Goal: Information Seeking & Learning: Learn about a topic

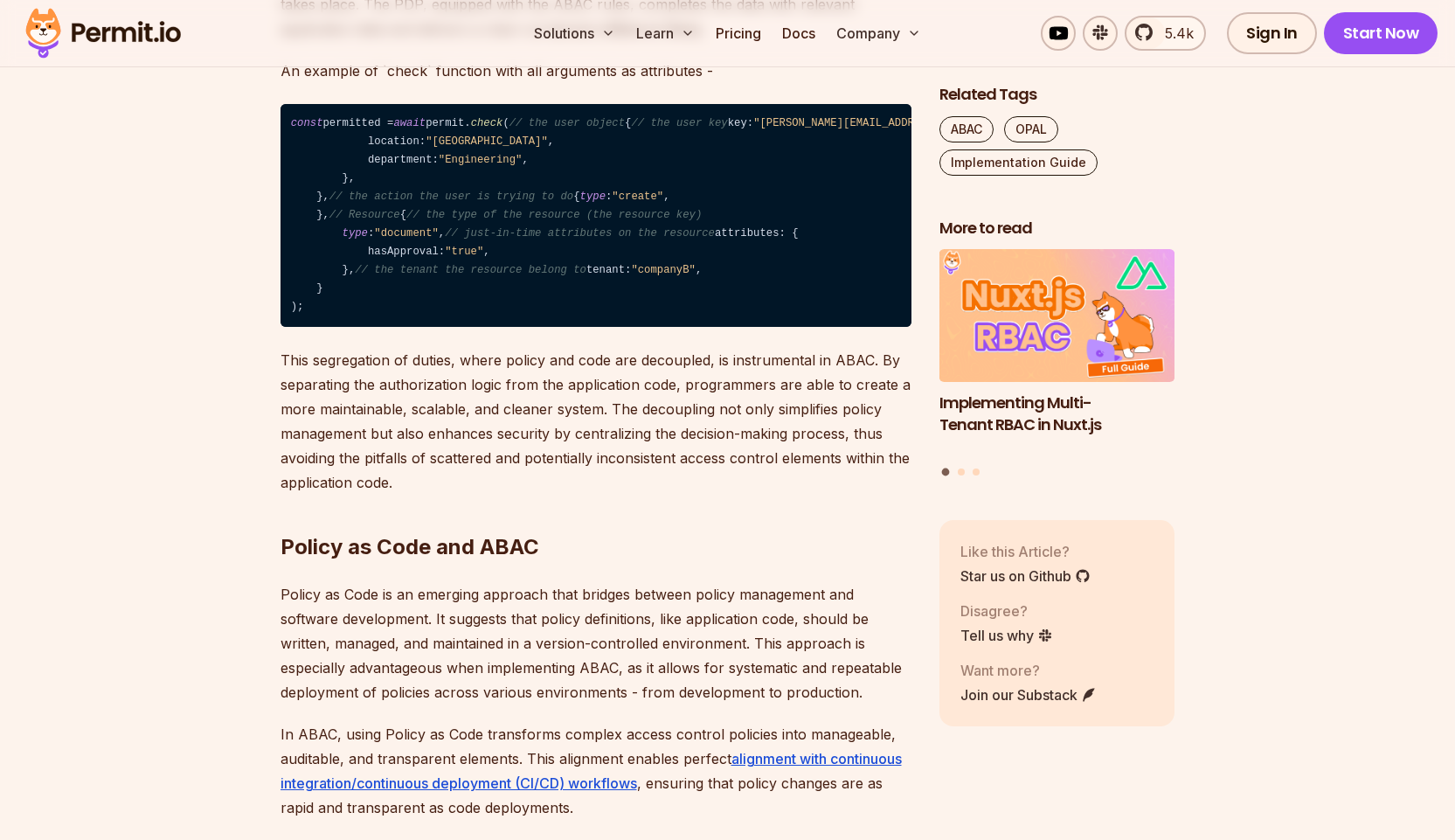
scroll to position [2272, 0]
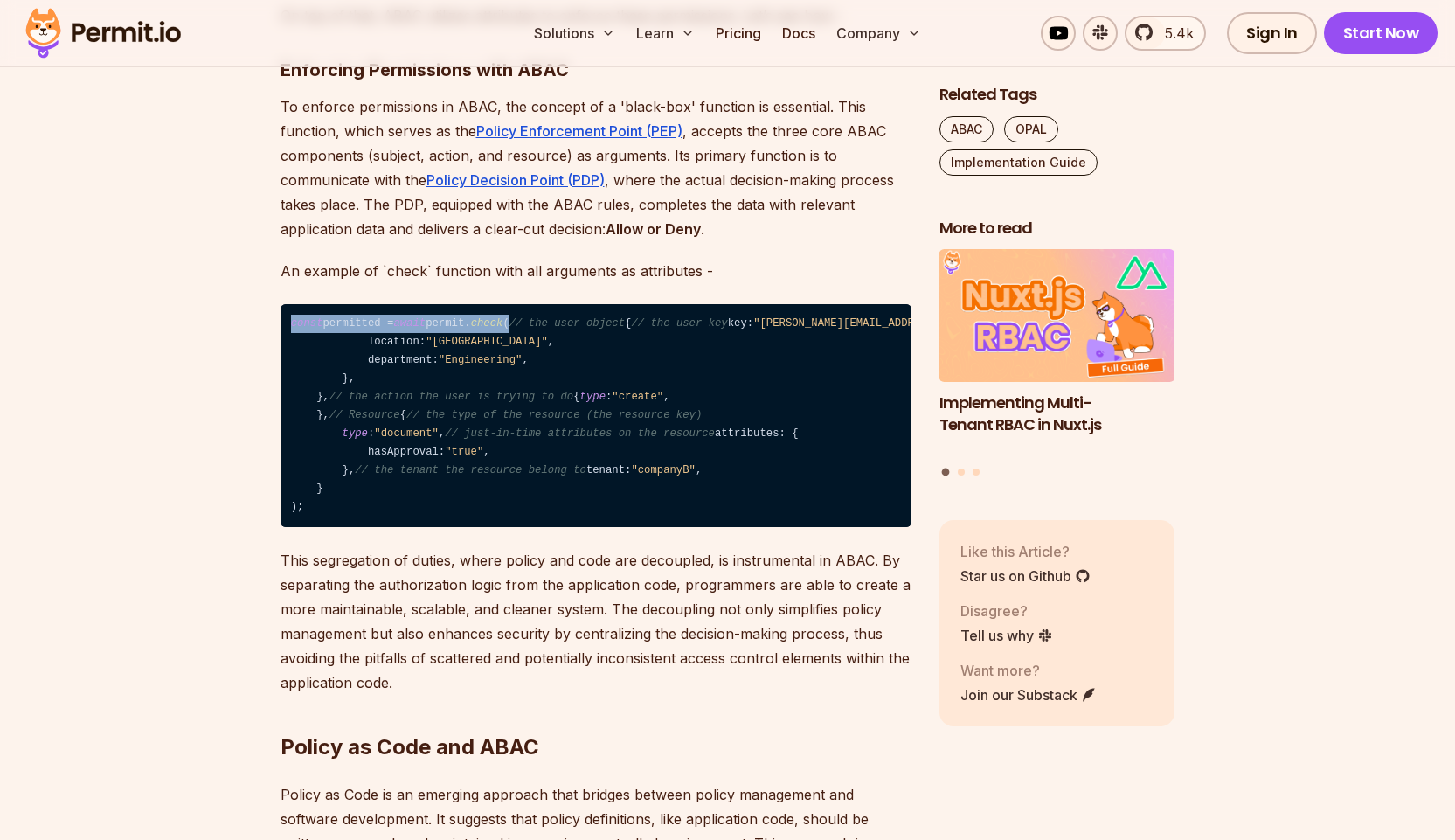
drag, startPoint x: 274, startPoint y: 300, endPoint x: 529, endPoint y: 285, distance: 255.4
click at [301, 346] on code "const permitted = await permit. check ( // the user object { // the user key ke…" at bounding box center [596, 415] width 631 height 223
drag, startPoint x: 350, startPoint y: 403, endPoint x: 554, endPoint y: 431, distance: 205.9
click at [544, 430] on code "const permitted = await permit. check ( // the user object { // the user key ke…" at bounding box center [596, 415] width 631 height 223
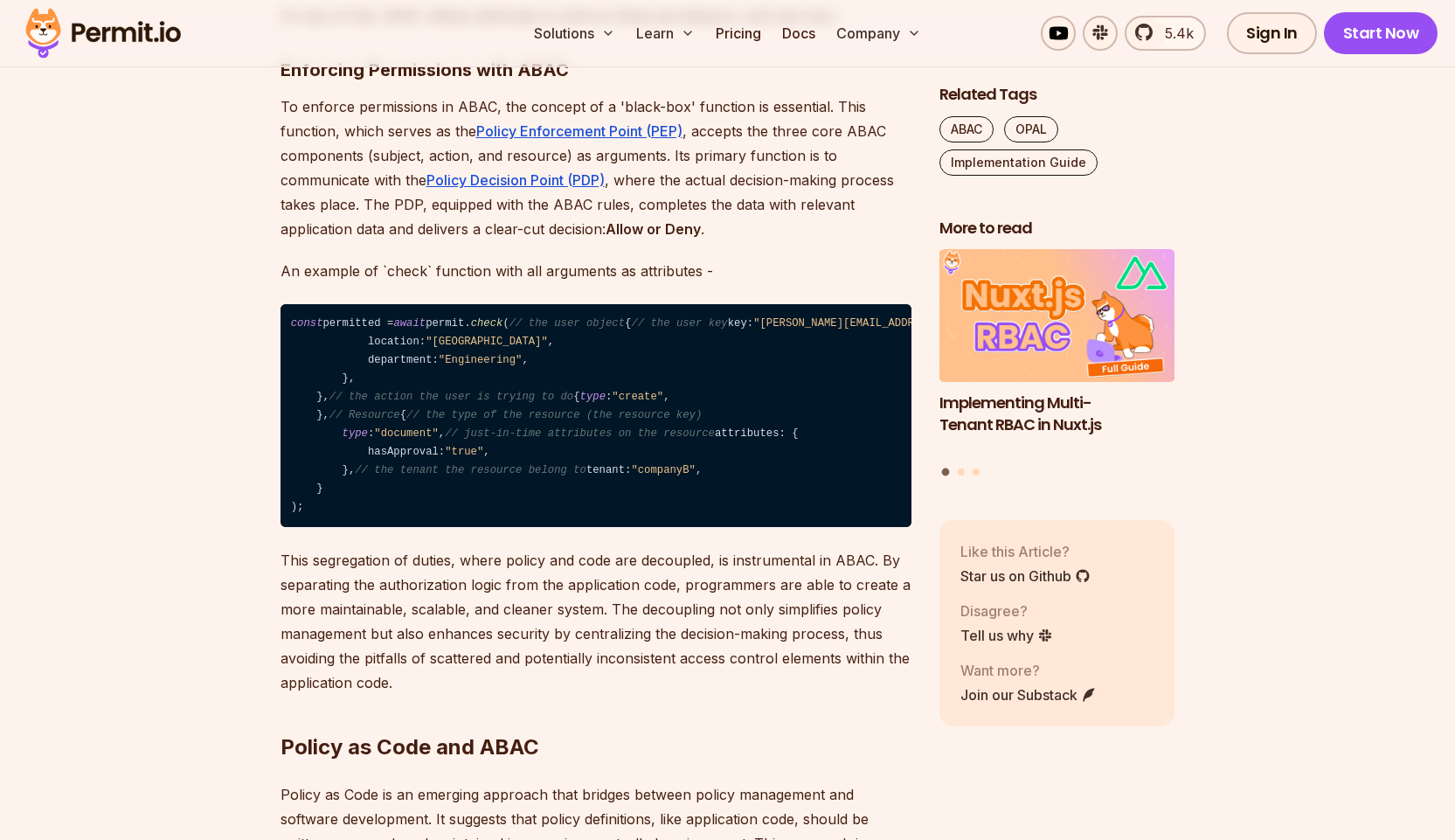
click at [346, 452] on code "const permitted = await permit. check ( // the user object { // the user key ke…" at bounding box center [596, 415] width 631 height 223
drag, startPoint x: 361, startPoint y: 434, endPoint x: 598, endPoint y: 444, distance: 237.2
click at [598, 444] on code "const permitted = await permit. check ( // the user object { // the user key ke…" at bounding box center [596, 415] width 631 height 223
drag, startPoint x: 351, startPoint y: 463, endPoint x: 377, endPoint y: 461, distance: 26.1
click at [353, 463] on code "const permitted = await permit. check ( // the user object { // the user key ke…" at bounding box center [596, 415] width 631 height 223
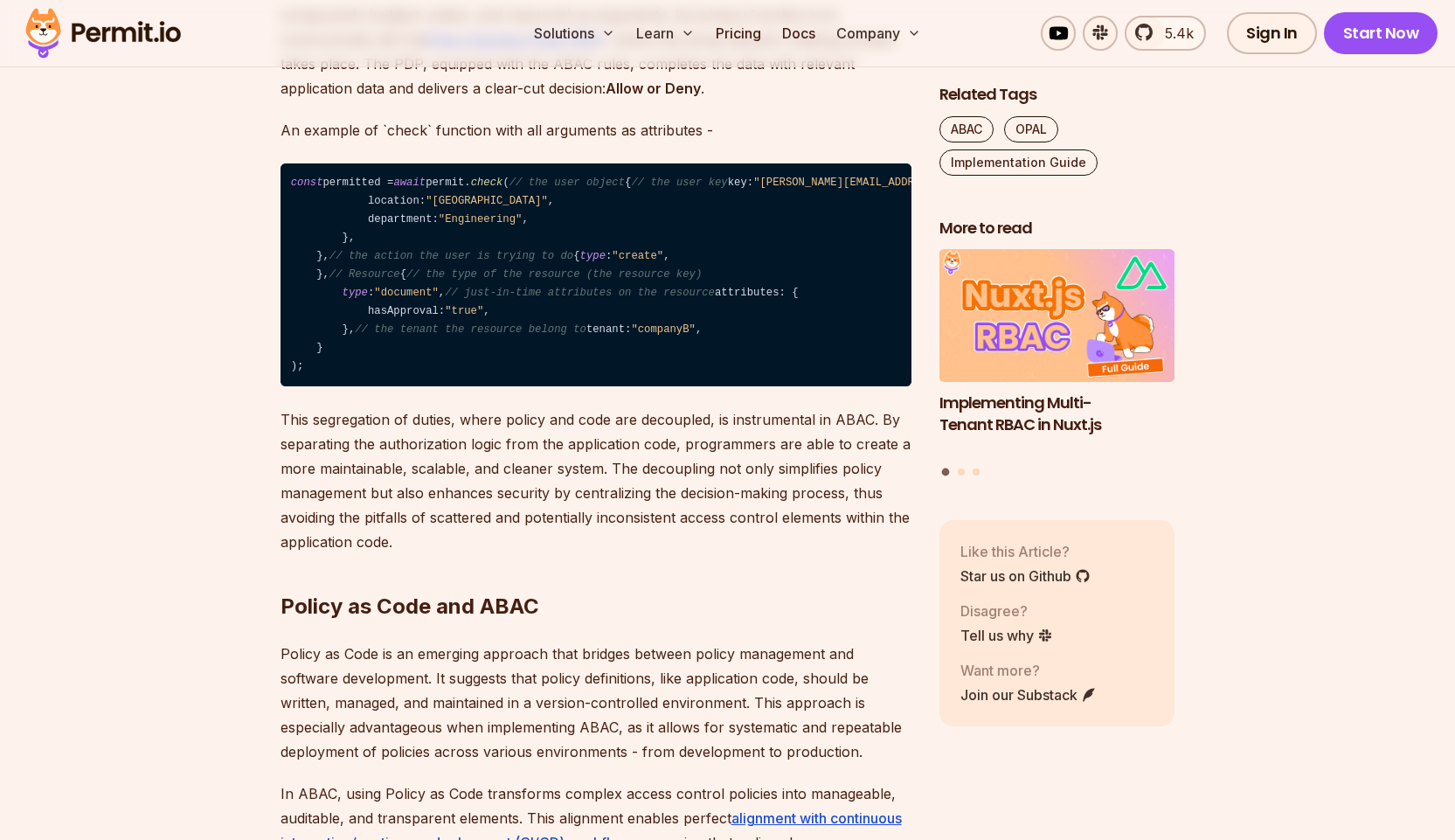
scroll to position [2446, 0]
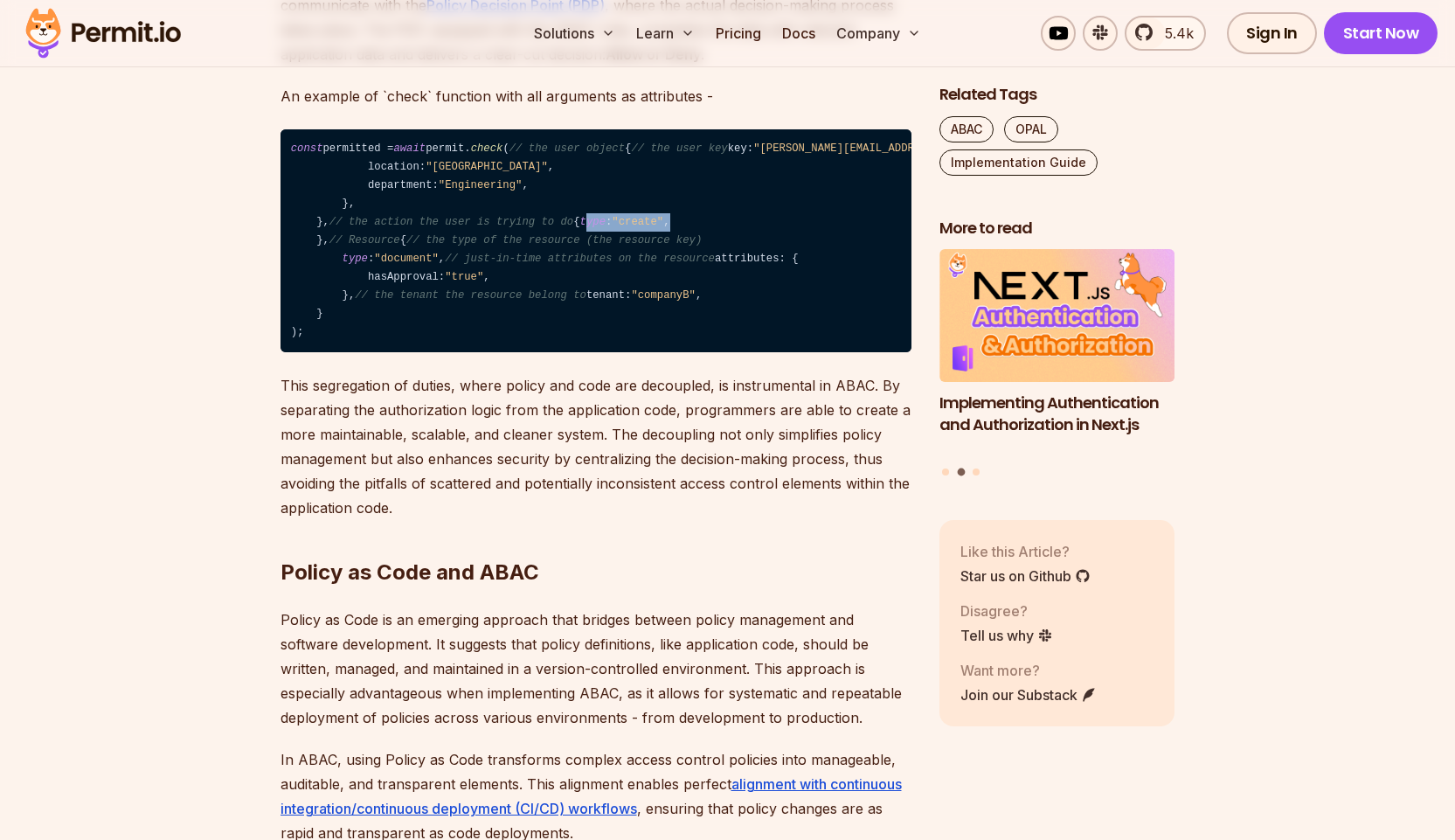
drag, startPoint x: 343, startPoint y: 369, endPoint x: 523, endPoint y: 364, distance: 180.1
click at [523, 353] on code "const permitted = await permit. check ( // the user object { // the user key ke…" at bounding box center [596, 241] width 631 height 223
drag, startPoint x: 336, startPoint y: 459, endPoint x: 470, endPoint y: 458, distance: 134.0
click at [470, 353] on code "const permitted = await permit. check ( // the user object { // the user key ke…" at bounding box center [596, 241] width 631 height 223
drag, startPoint x: 328, startPoint y: 503, endPoint x: 492, endPoint y: 503, distance: 164.0
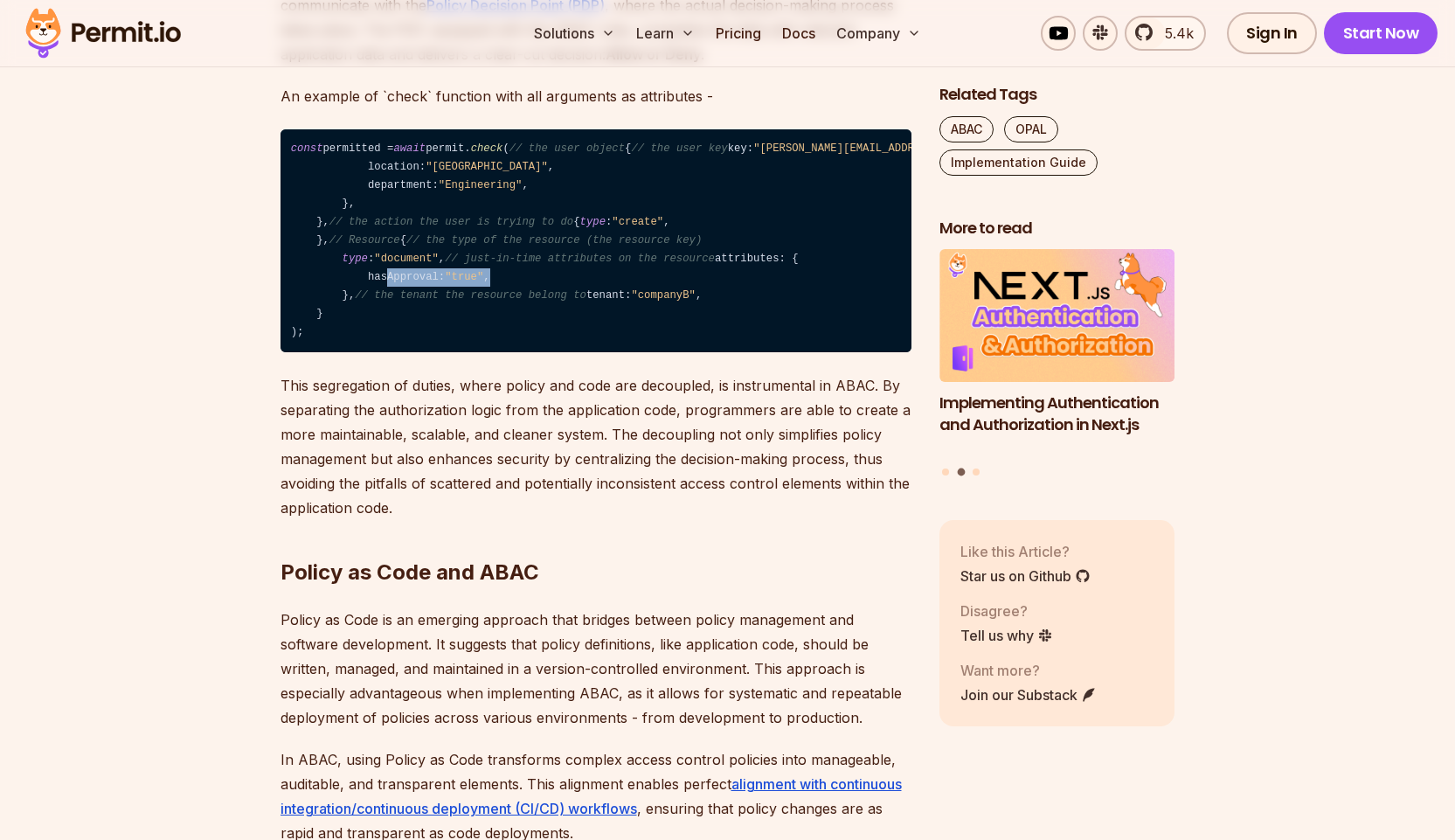
click at [492, 353] on code "const permitted = await permit. check ( // the user object { // the user key ke…" at bounding box center [596, 241] width 631 height 223
drag, startPoint x: 320, startPoint y: 560, endPoint x: 465, endPoint y: 568, distance: 145.2
click at [470, 353] on code "const permitted = await permit. check ( // the user object { // the user key ke…" at bounding box center [596, 241] width 631 height 223
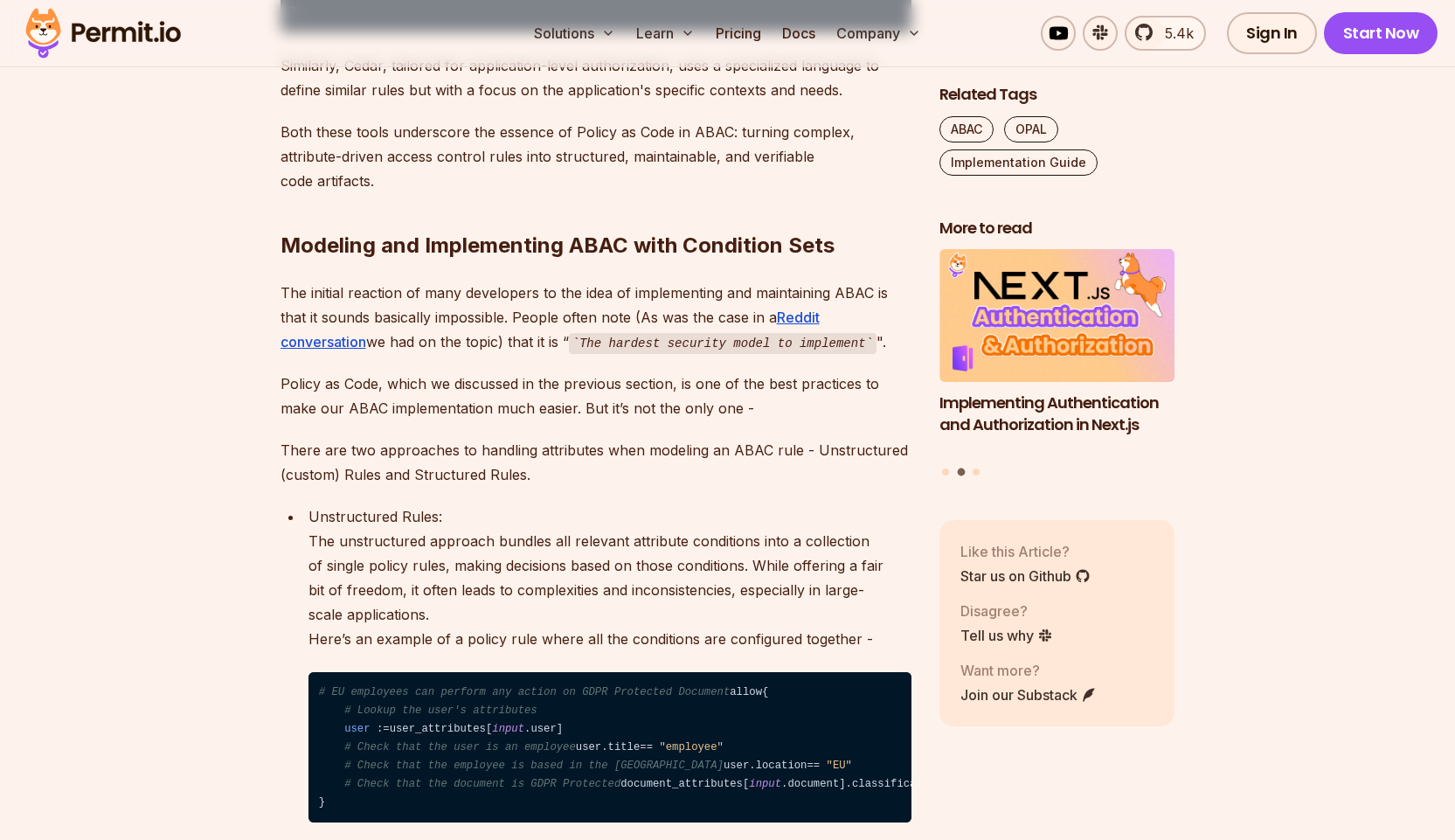
scroll to position [3670, 0]
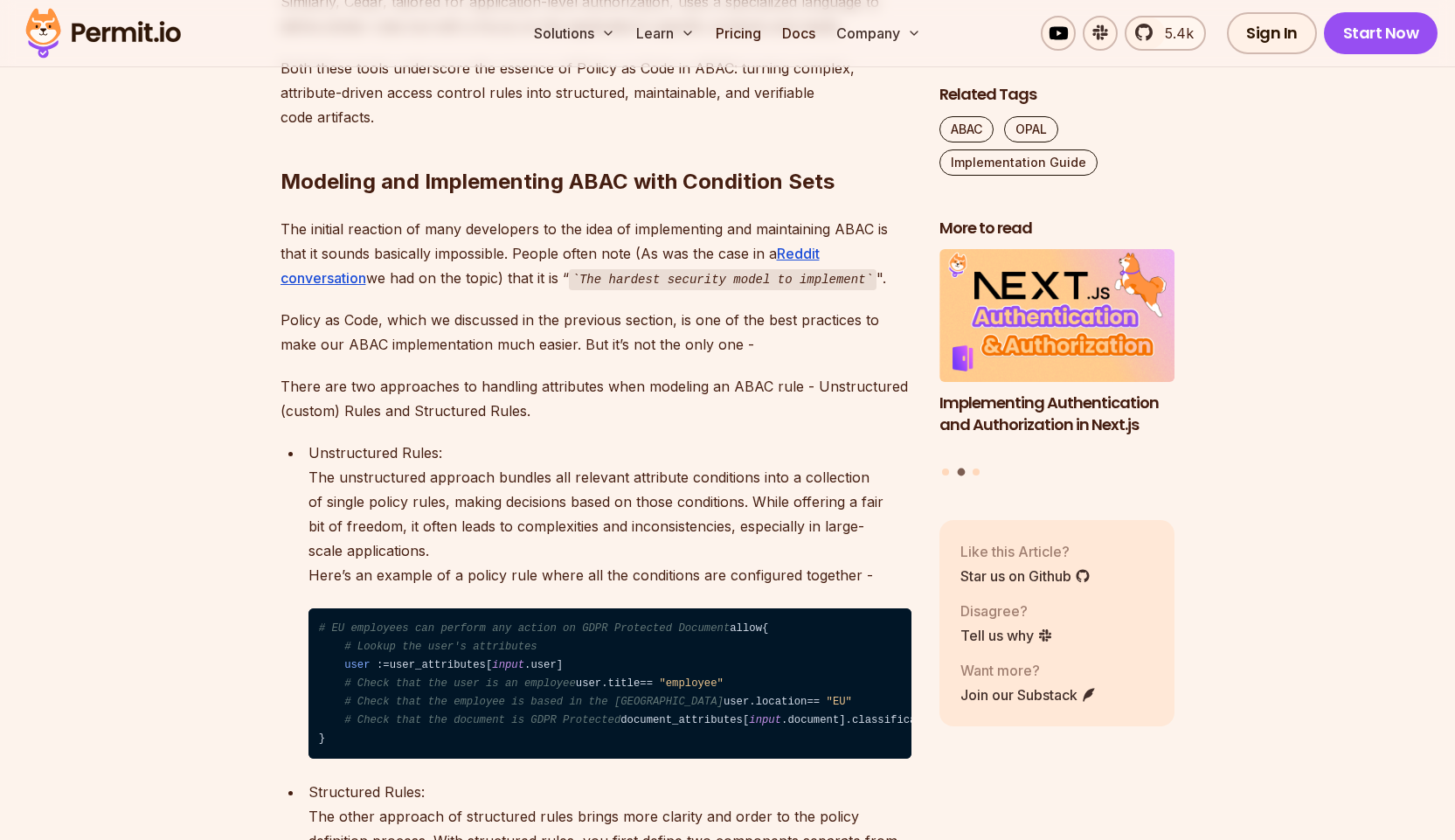
drag, startPoint x: 314, startPoint y: 149, endPoint x: 509, endPoint y: 151, distance: 195.0
drag, startPoint x: 300, startPoint y: 179, endPoint x: 503, endPoint y: 186, distance: 203.1
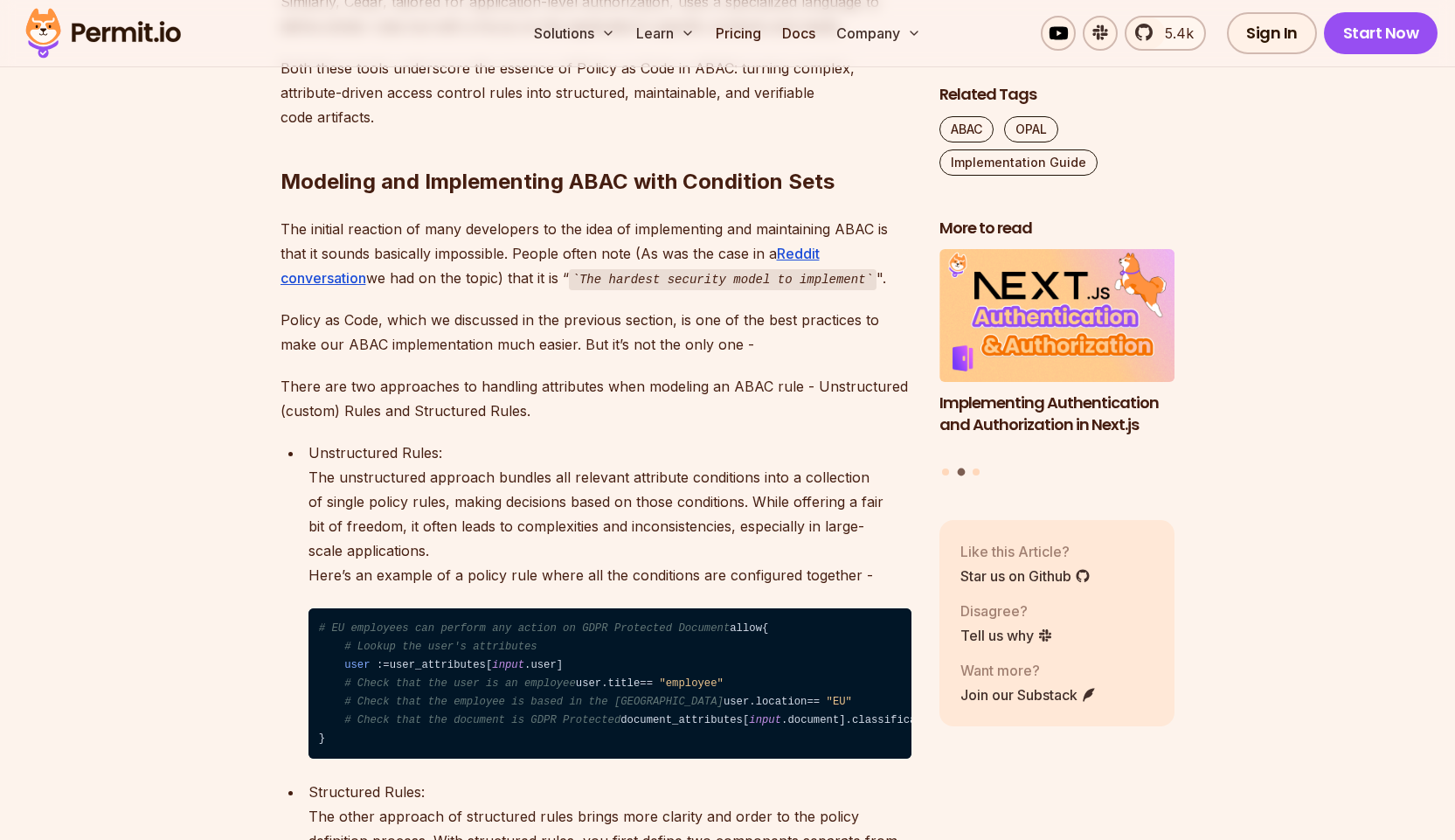
drag, startPoint x: 472, startPoint y: 220, endPoint x: 546, endPoint y: 223, distance: 74.1
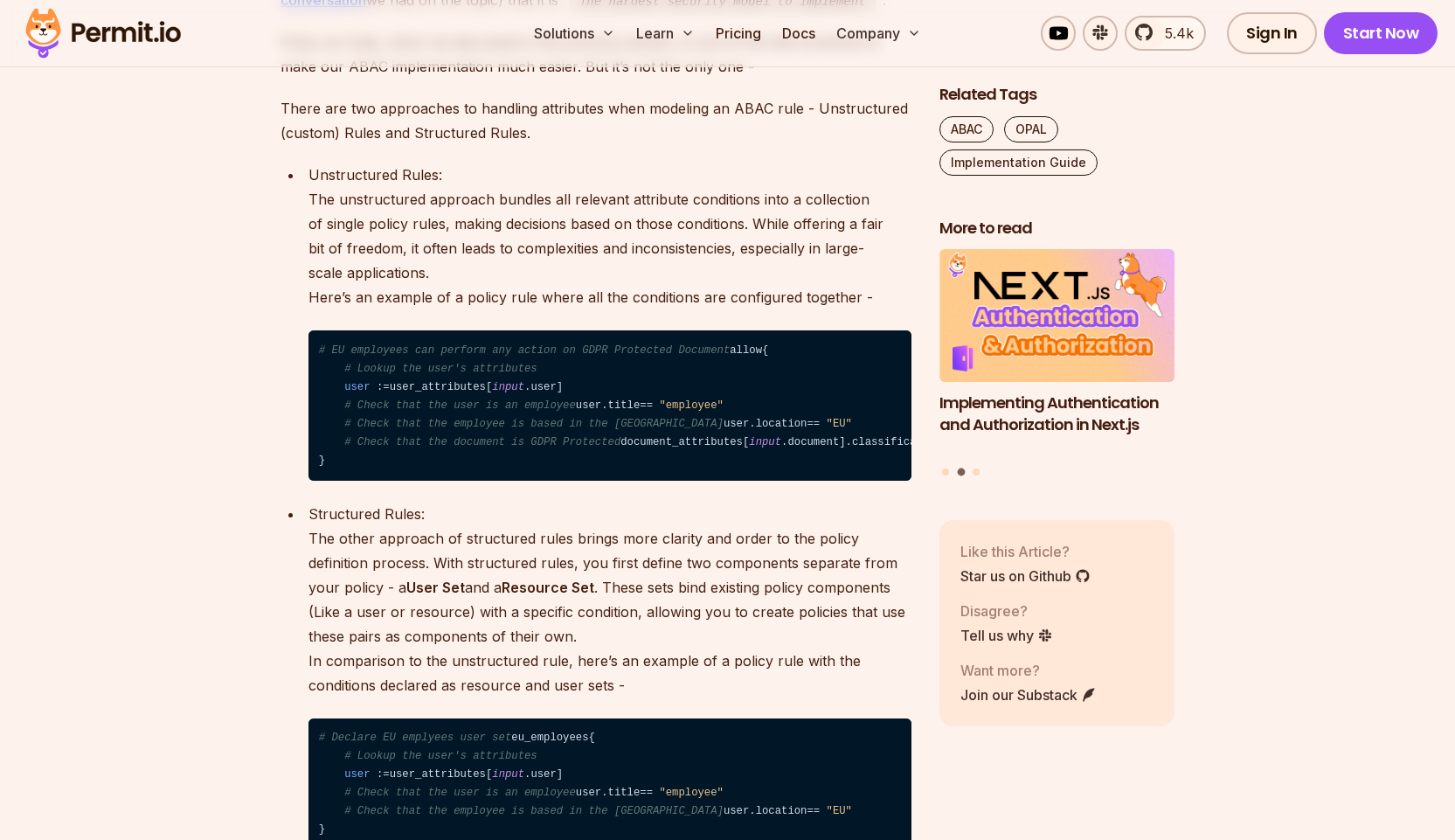
scroll to position [4369, 0]
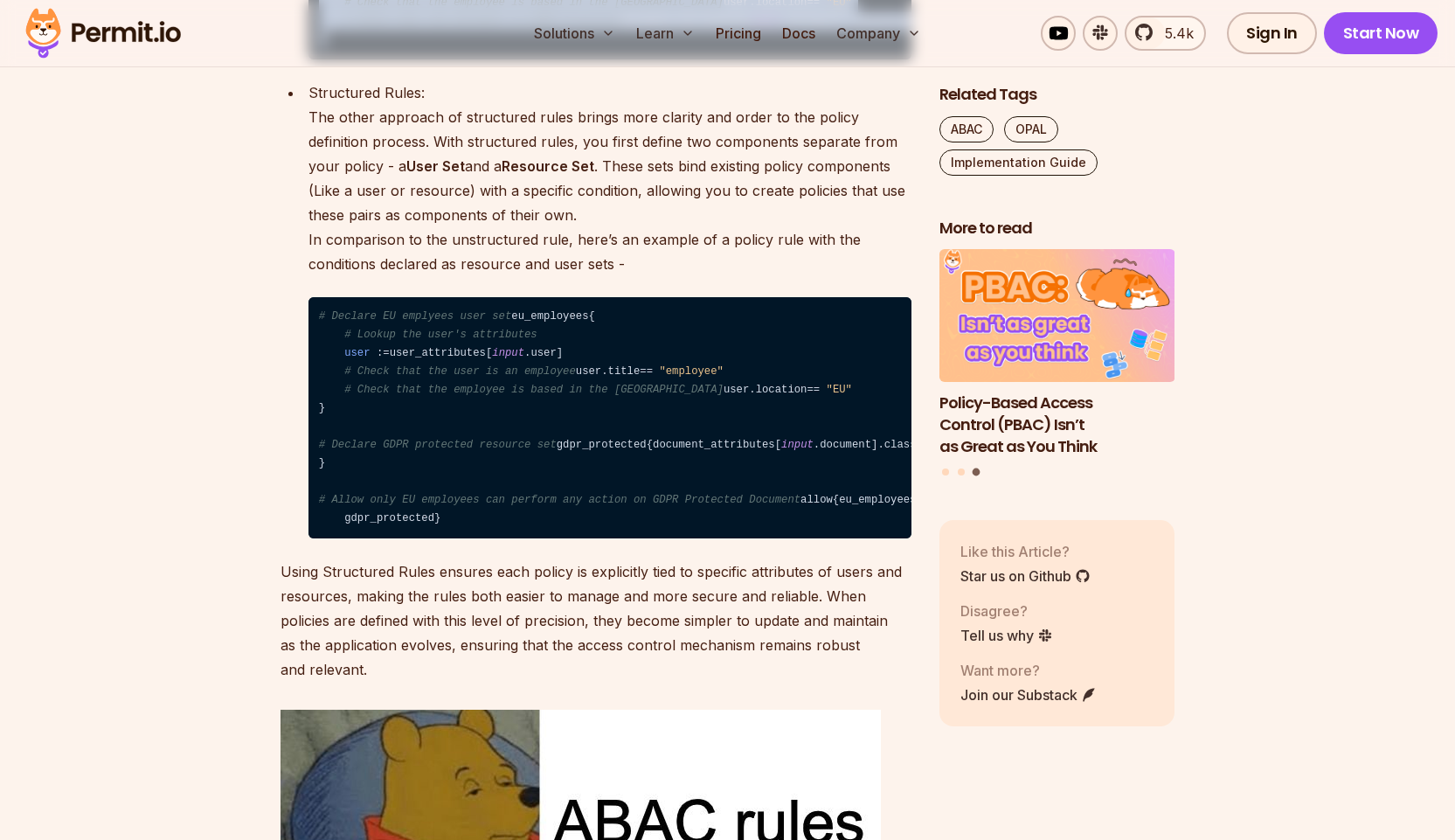
drag, startPoint x: 341, startPoint y: 243, endPoint x: 760, endPoint y: 361, distance: 435.3
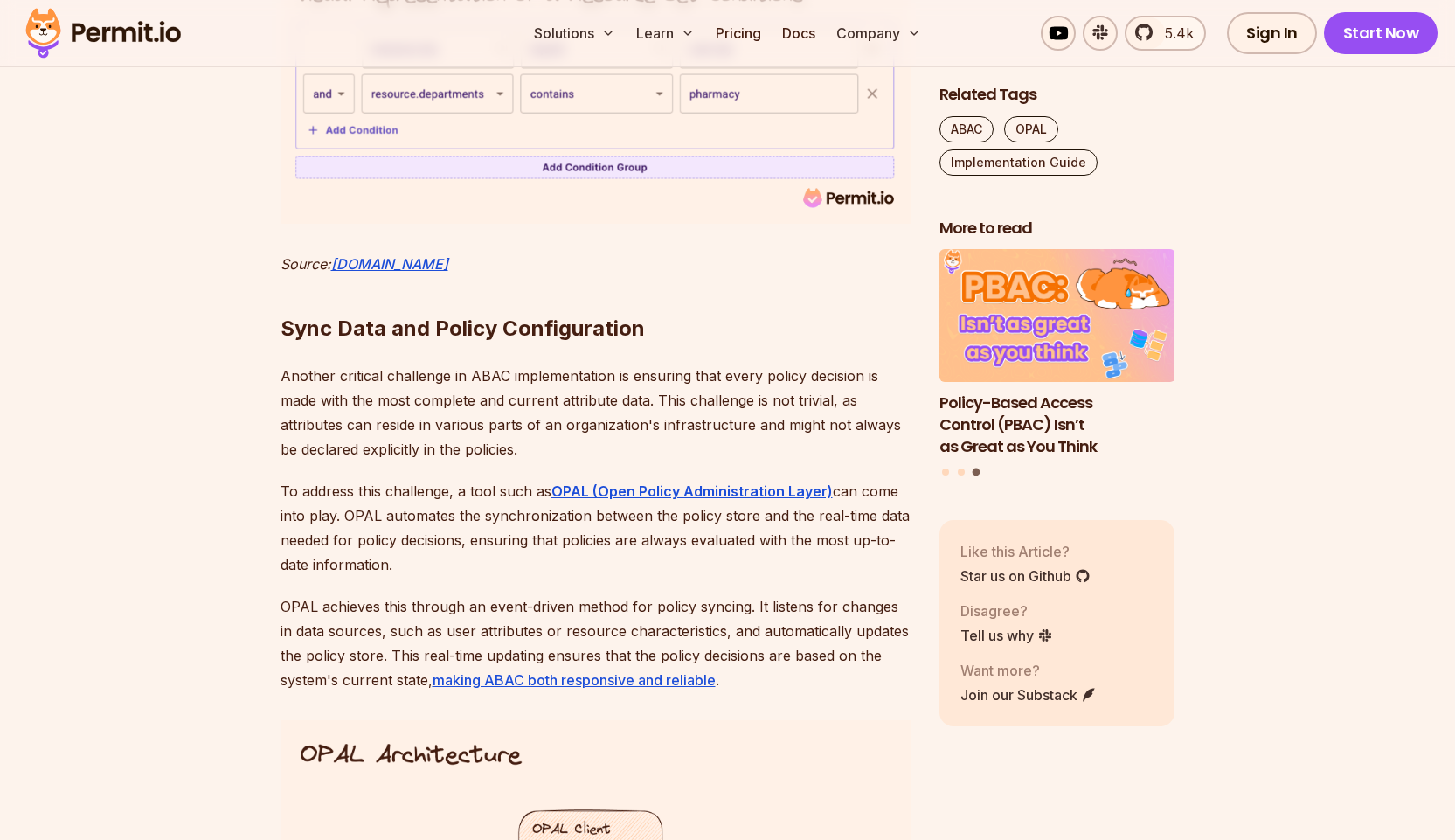
scroll to position [6291, 0]
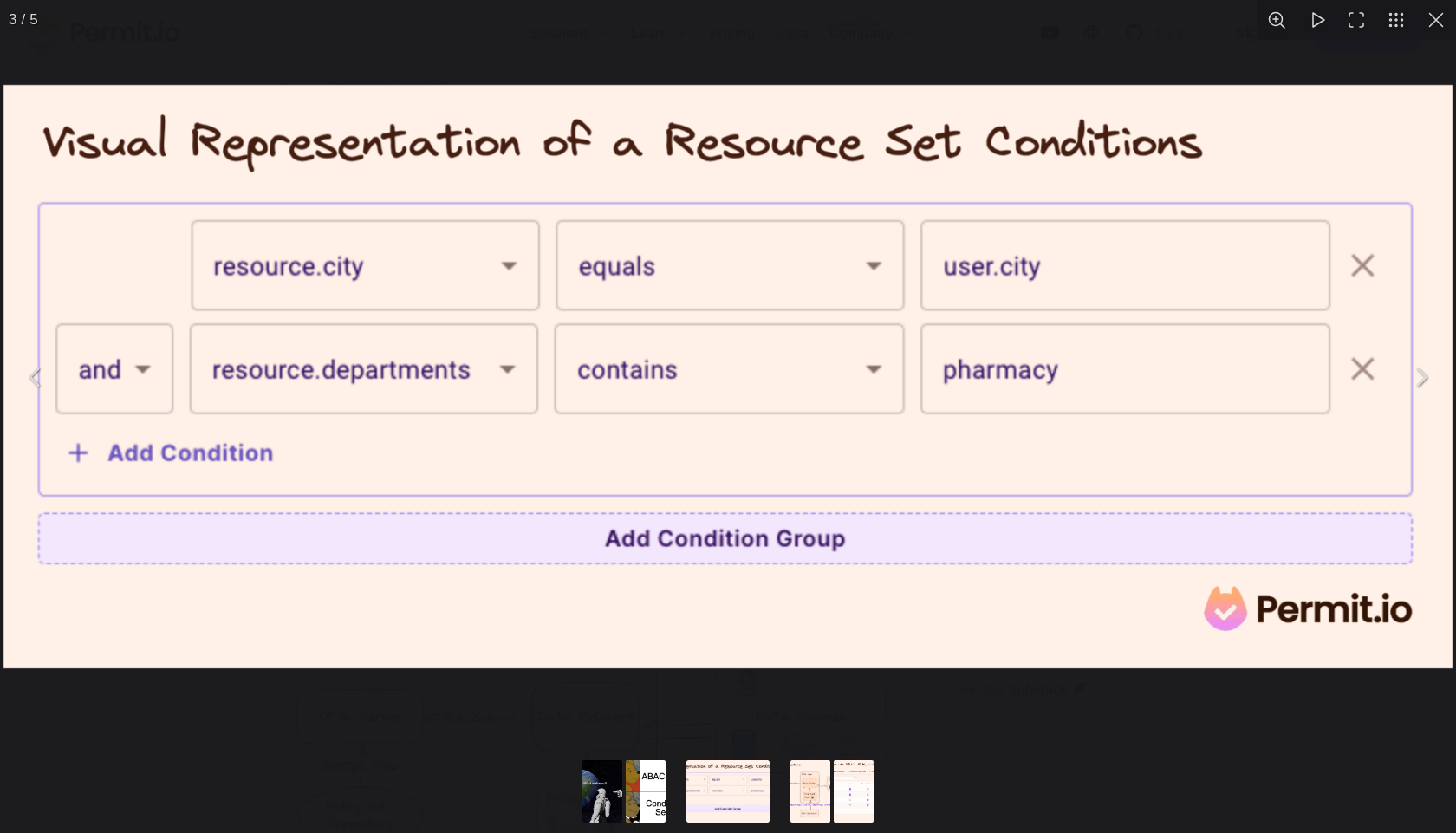
click at [831, 70] on div "You can close this modal content with the ESC key" at bounding box center [728, 376] width 1456 height 753
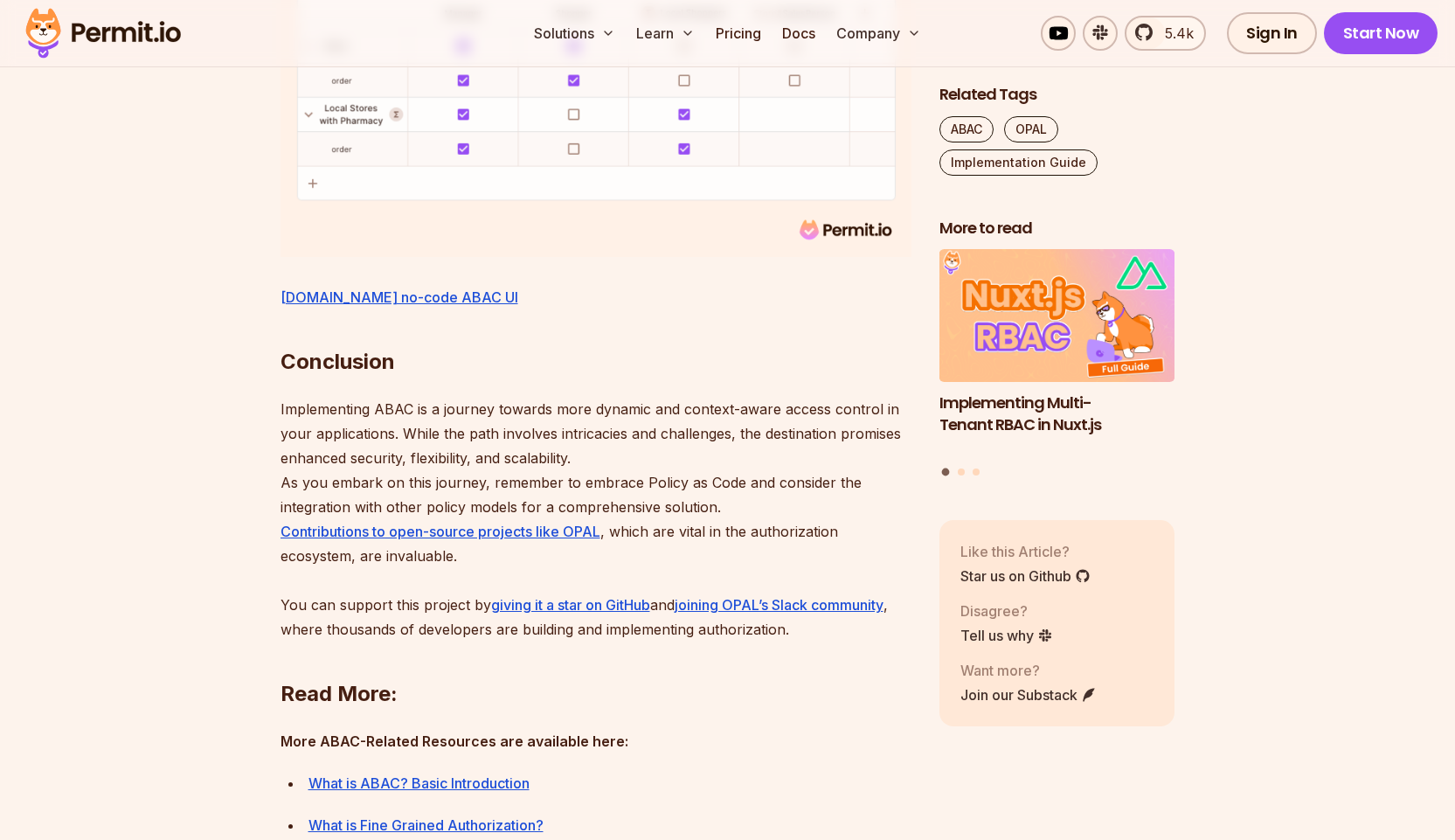
scroll to position [8038, 0]
